Goal: Information Seeking & Learning: Find specific fact

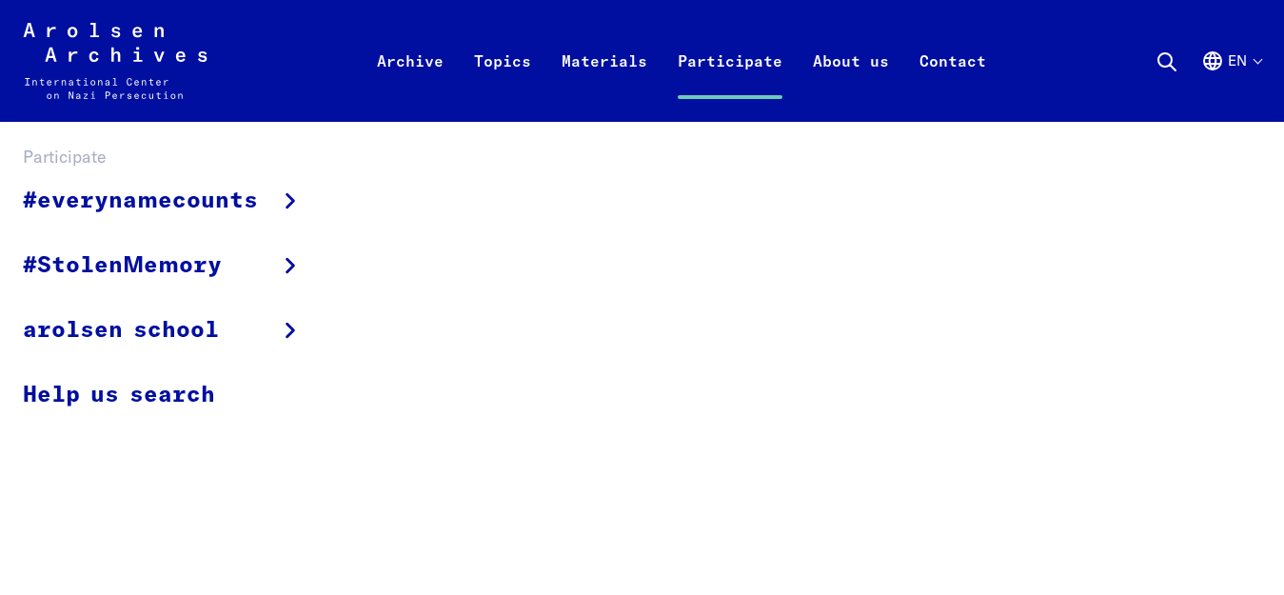
click at [653, 293] on div "#everynamecounts Projects in schools Corporate social responsibility Political …" at bounding box center [642, 297] width 1238 height 257
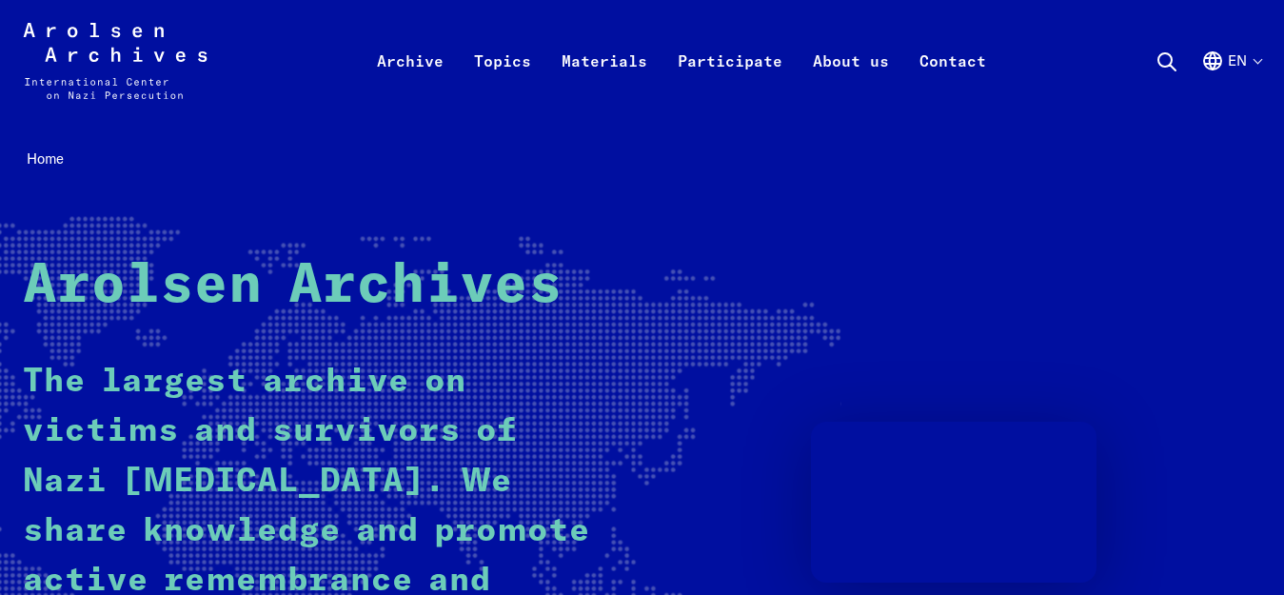
drag, startPoint x: 1171, startPoint y: 1, endPoint x: 974, endPoint y: 191, distance: 273.9
click at [974, 191] on div "Home Arolsen Archives The largest archive on victims and survivors of Nazi [MED…" at bounding box center [642, 482] width 1238 height 674
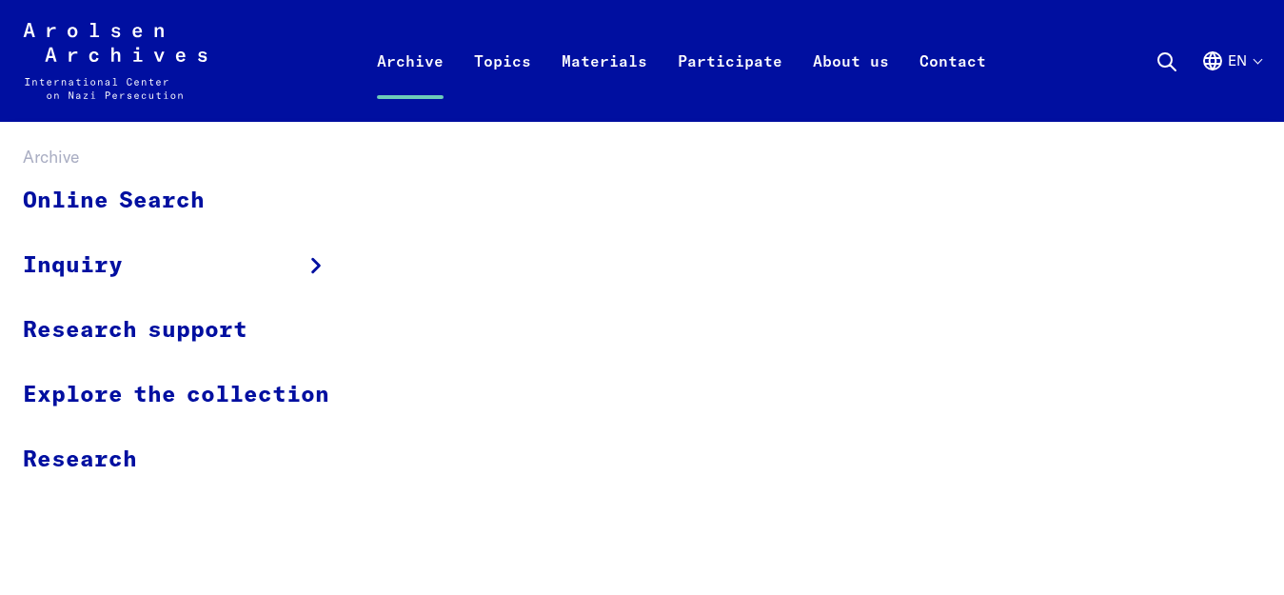
click at [415, 83] on link "Archive" at bounding box center [410, 84] width 97 height 76
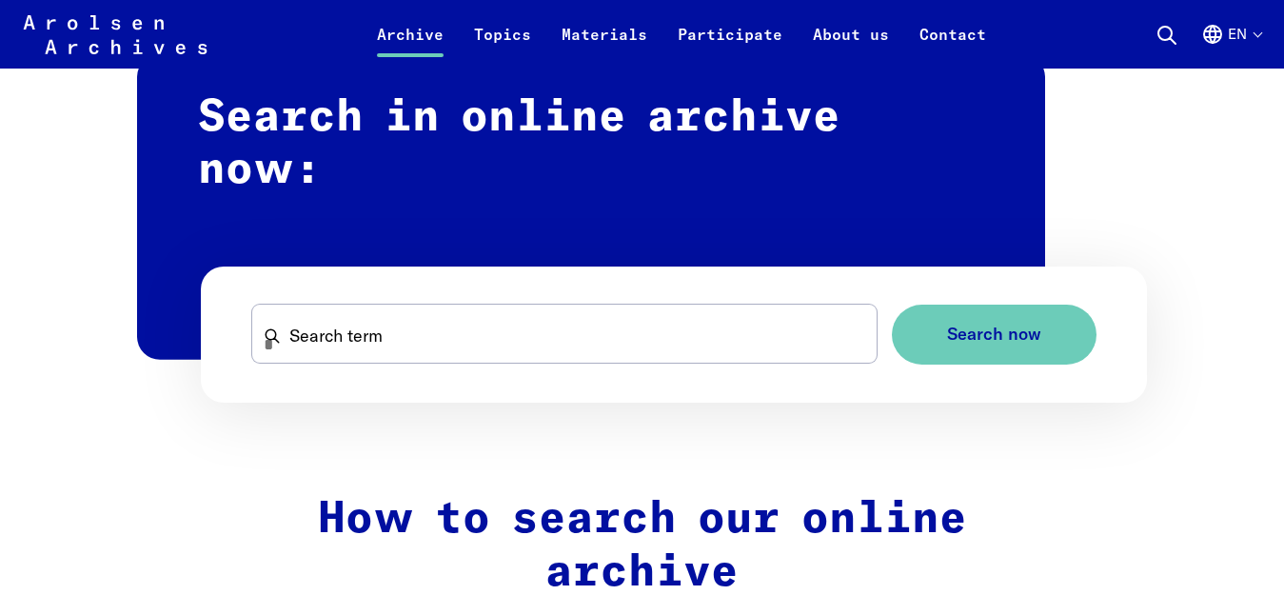
scroll to position [1256, 0]
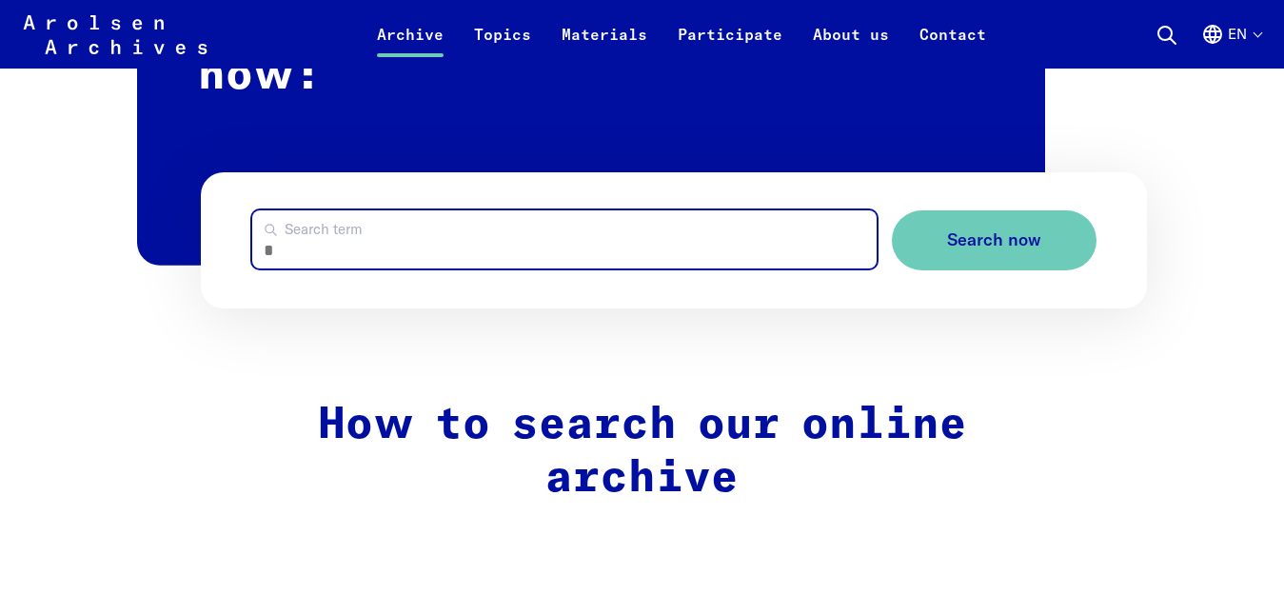
click at [674, 210] on input "Search term" at bounding box center [564, 239] width 624 height 58
type input "**********"
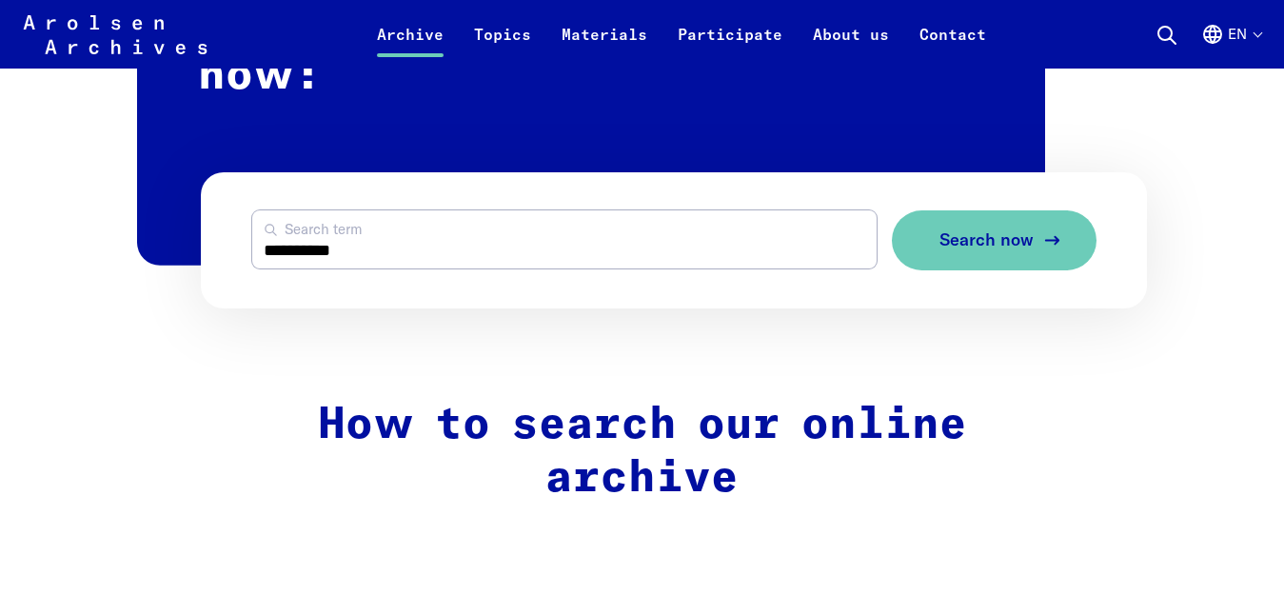
click at [983, 210] on button "Search now" at bounding box center [994, 240] width 205 height 60
click at [967, 230] on span "Search now" at bounding box center [986, 240] width 94 height 20
